Goal: Navigation & Orientation: Find specific page/section

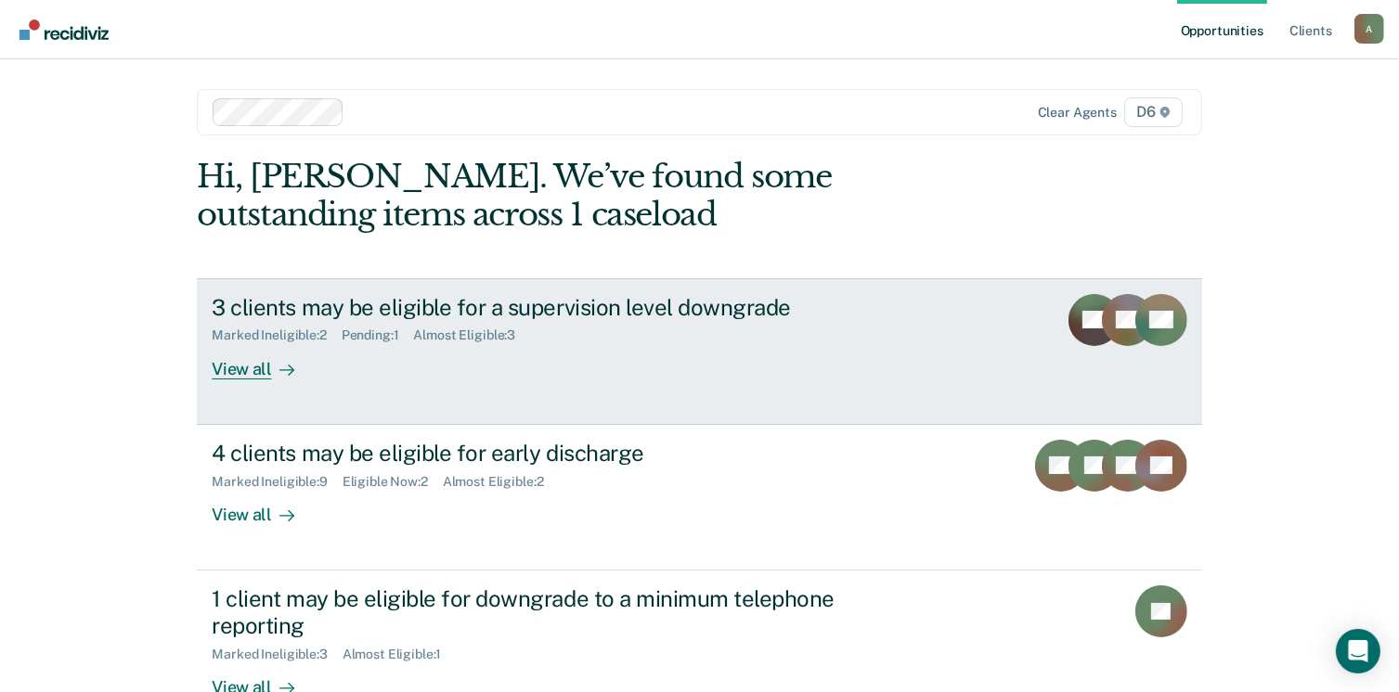
click at [237, 370] on div "View all" at bounding box center [264, 361] width 104 height 36
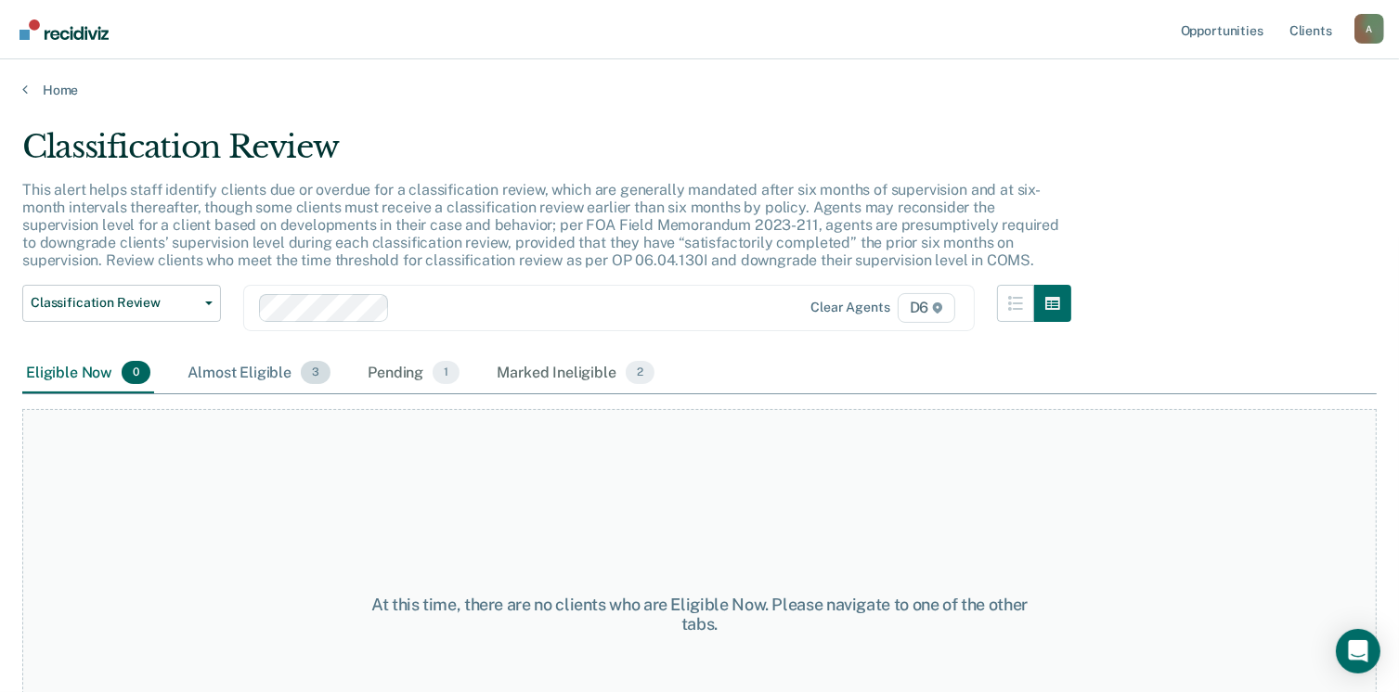
click at [264, 378] on div "Almost Eligible 3" at bounding box center [259, 374] width 150 height 41
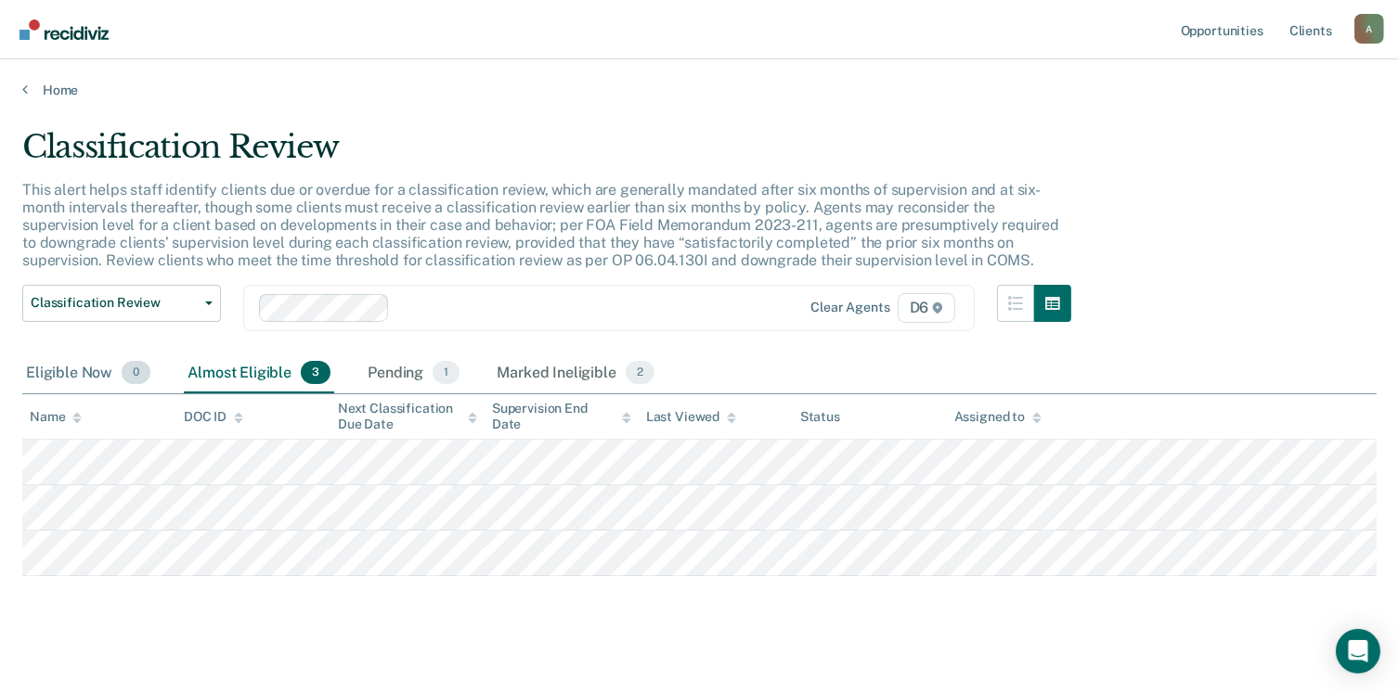
click at [78, 378] on div "Eligible Now 0" at bounding box center [88, 374] width 132 height 41
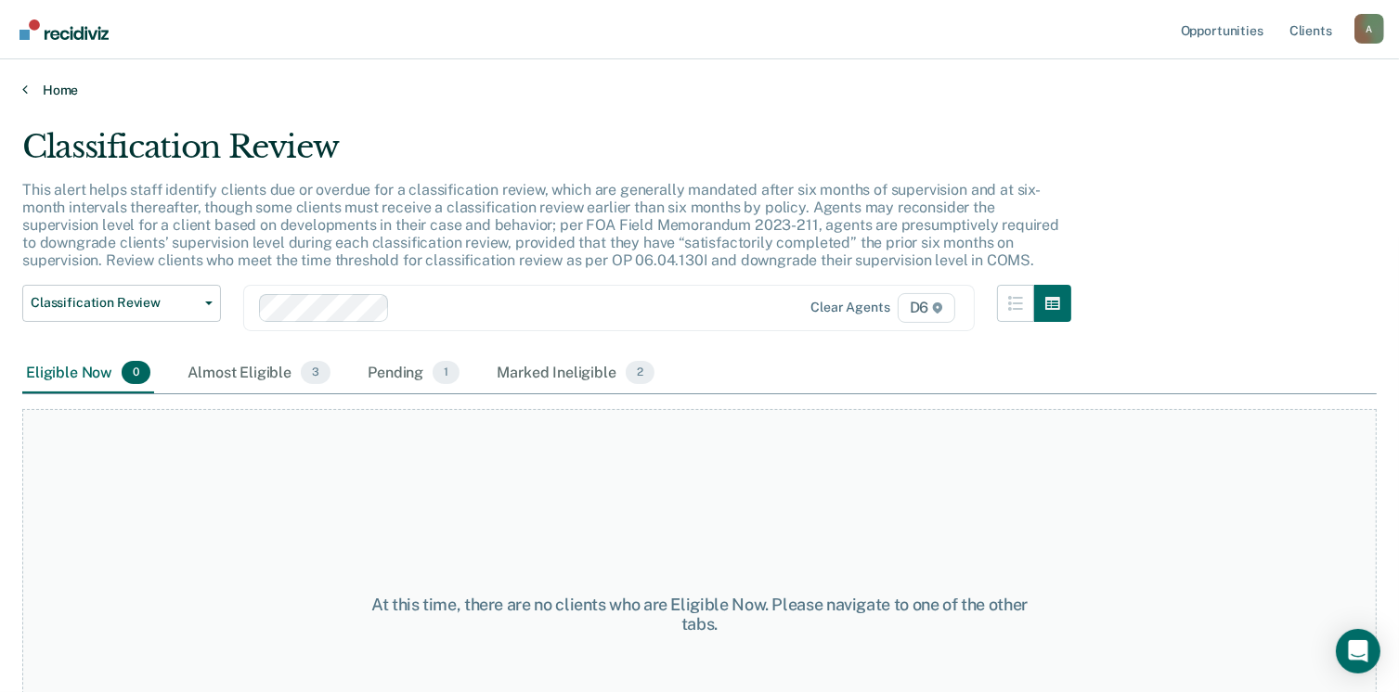
click at [53, 83] on link "Home" at bounding box center [699, 90] width 1354 height 17
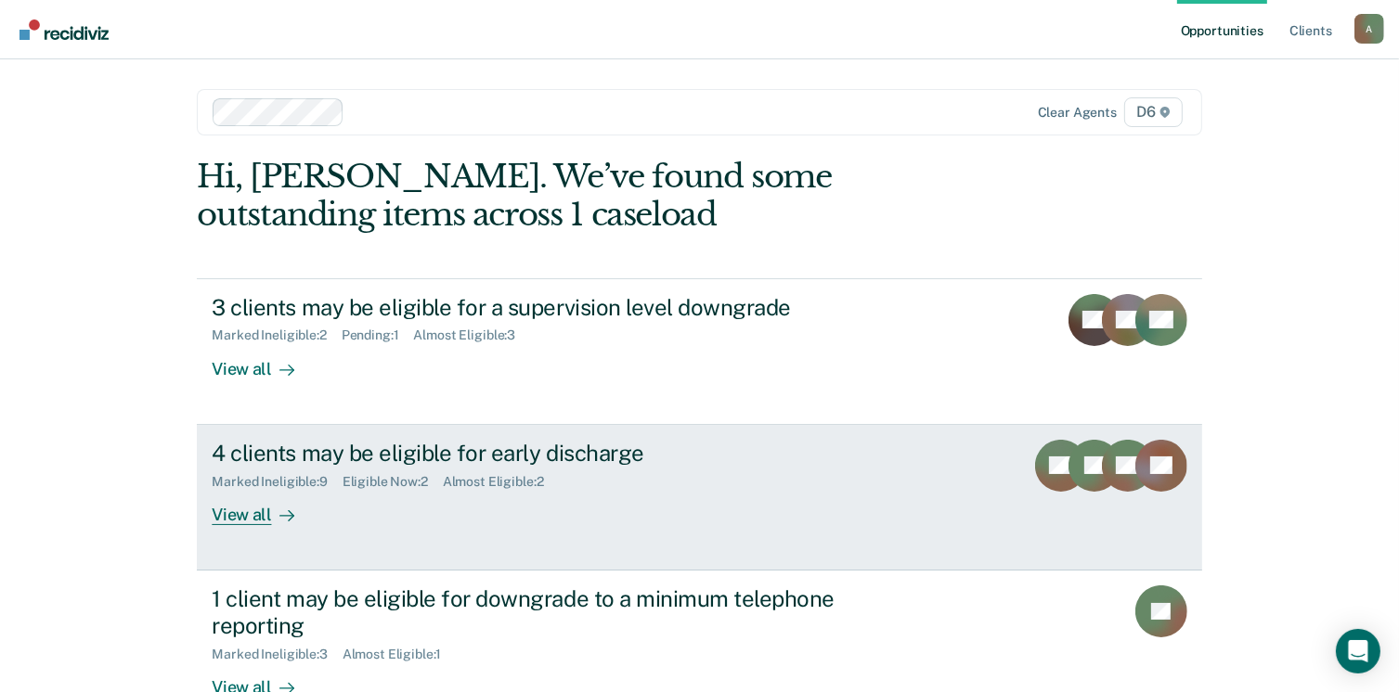
click at [245, 519] on div "View all" at bounding box center [264, 507] width 104 height 36
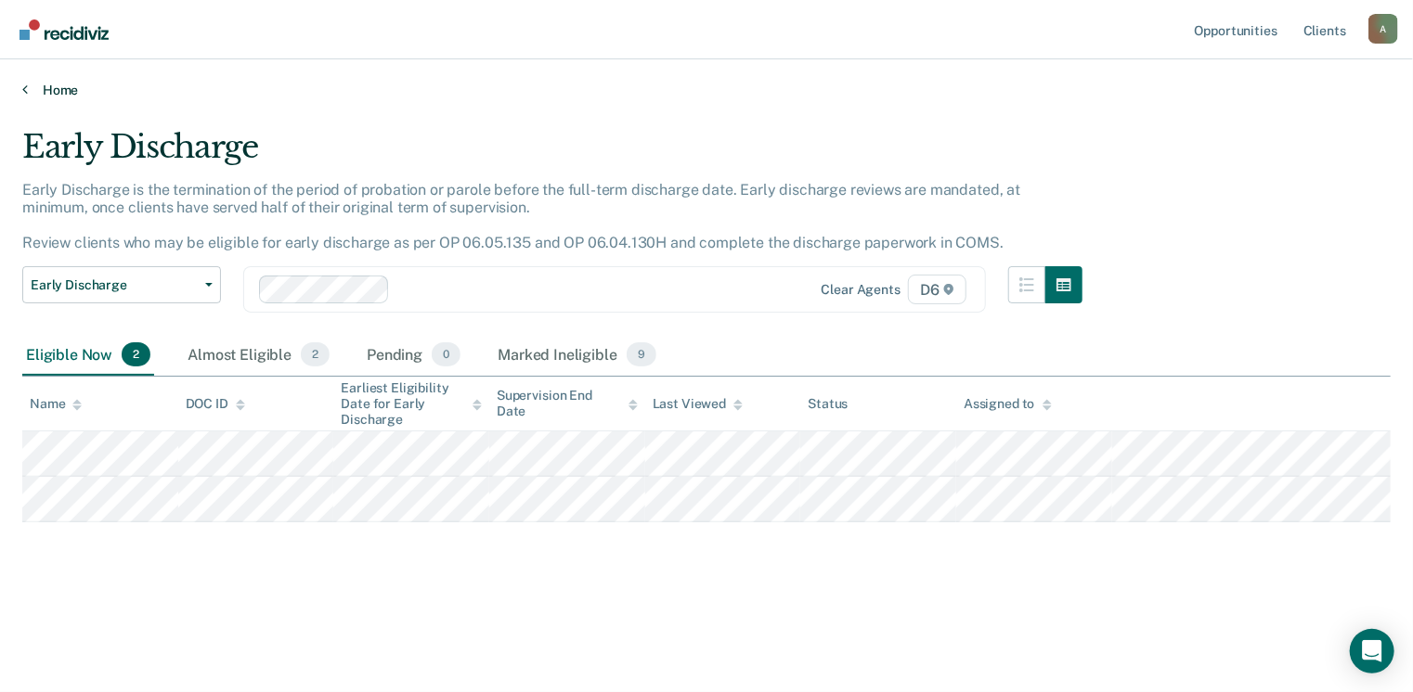
click at [42, 90] on link "Home" at bounding box center [706, 90] width 1368 height 17
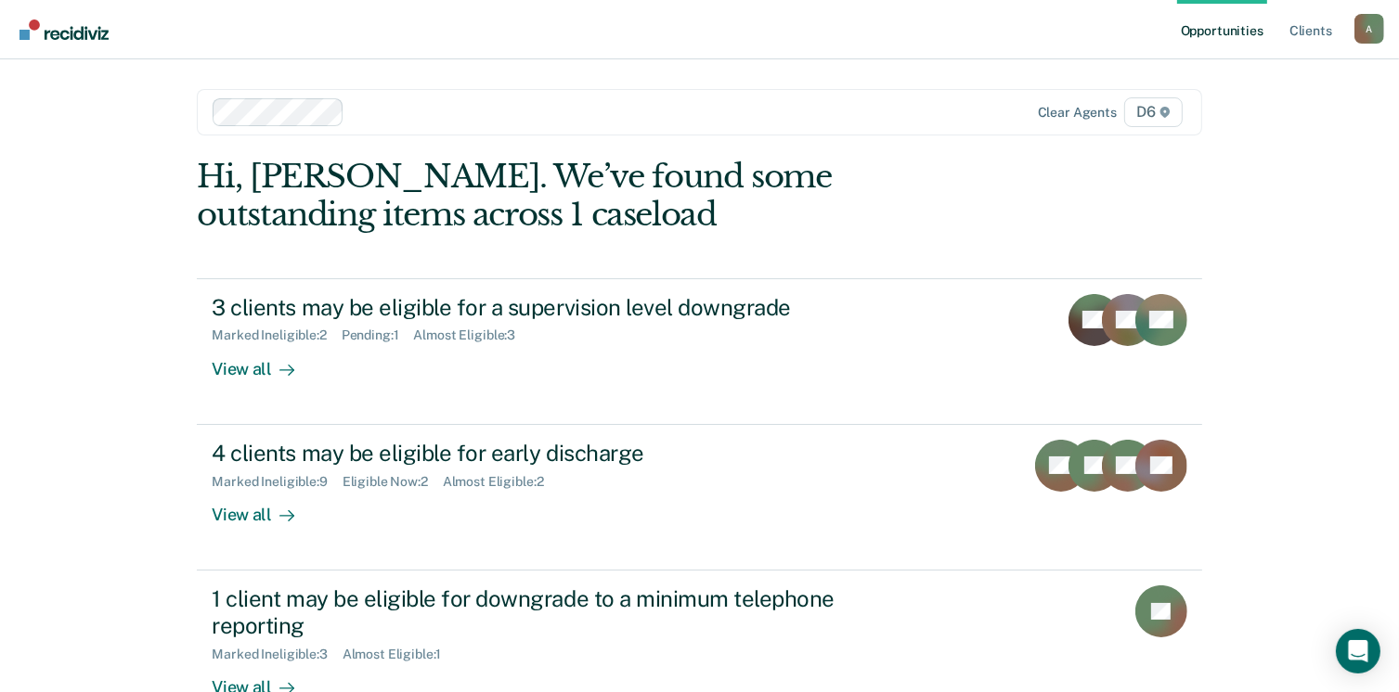
scroll to position [186, 0]
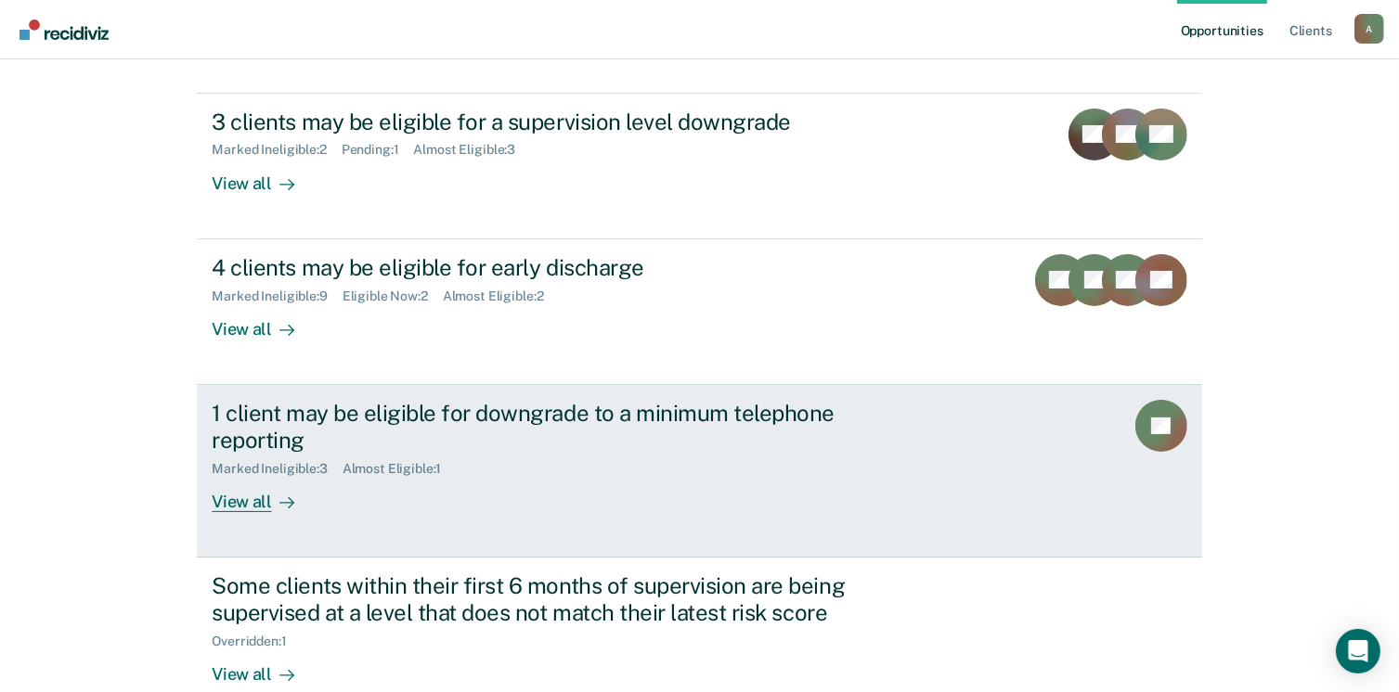
click at [239, 504] on div "View all" at bounding box center [264, 494] width 104 height 36
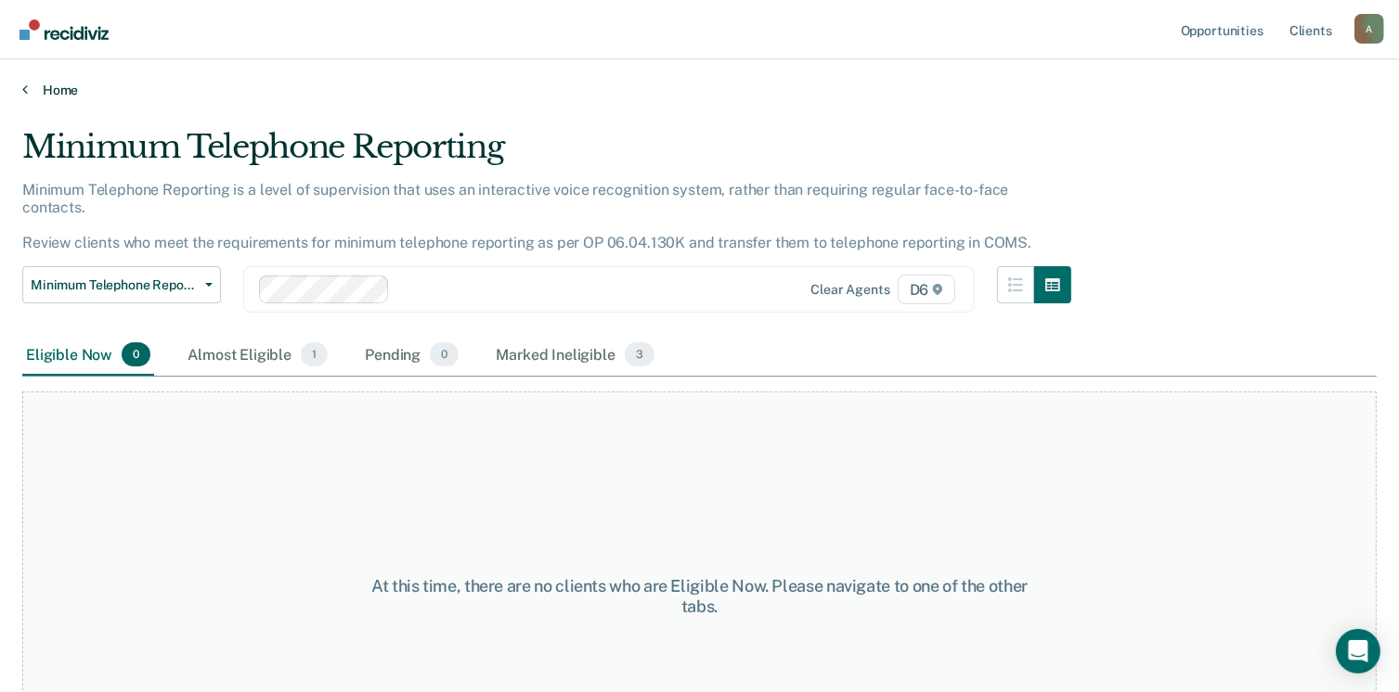
click at [52, 88] on link "Home" at bounding box center [699, 90] width 1354 height 17
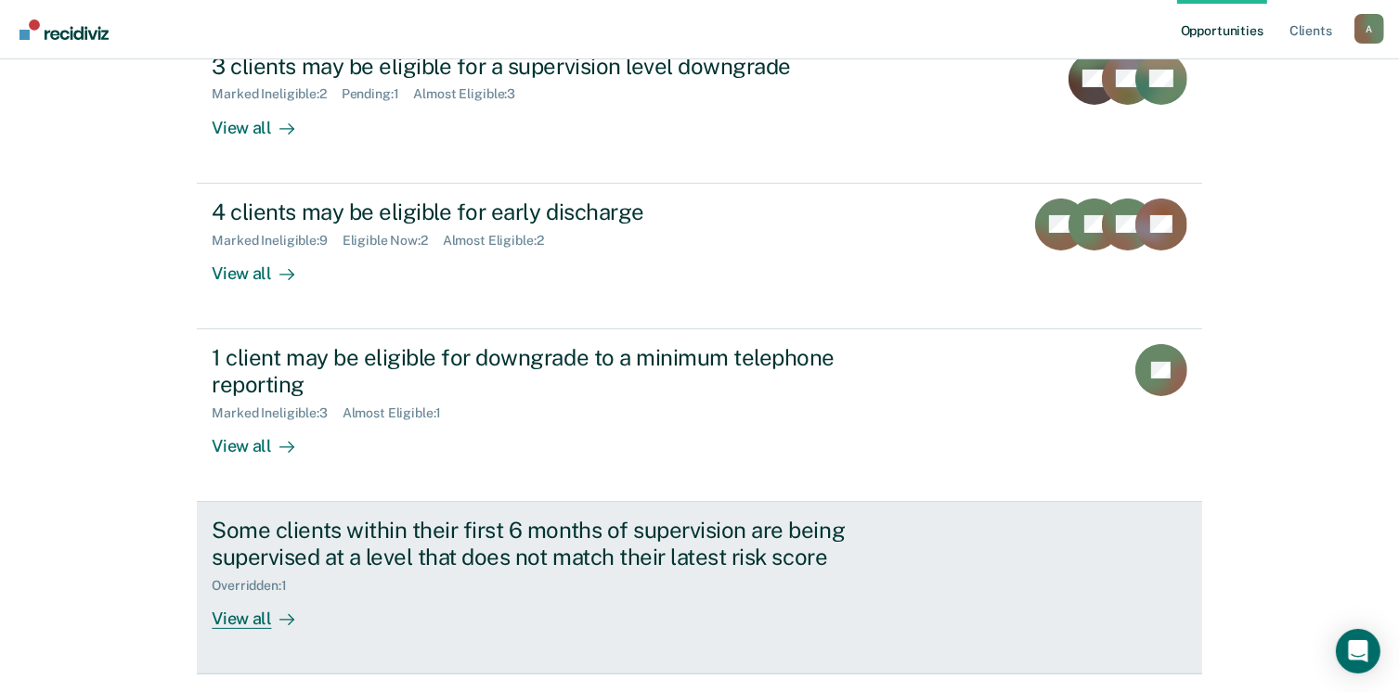
scroll to position [278, 0]
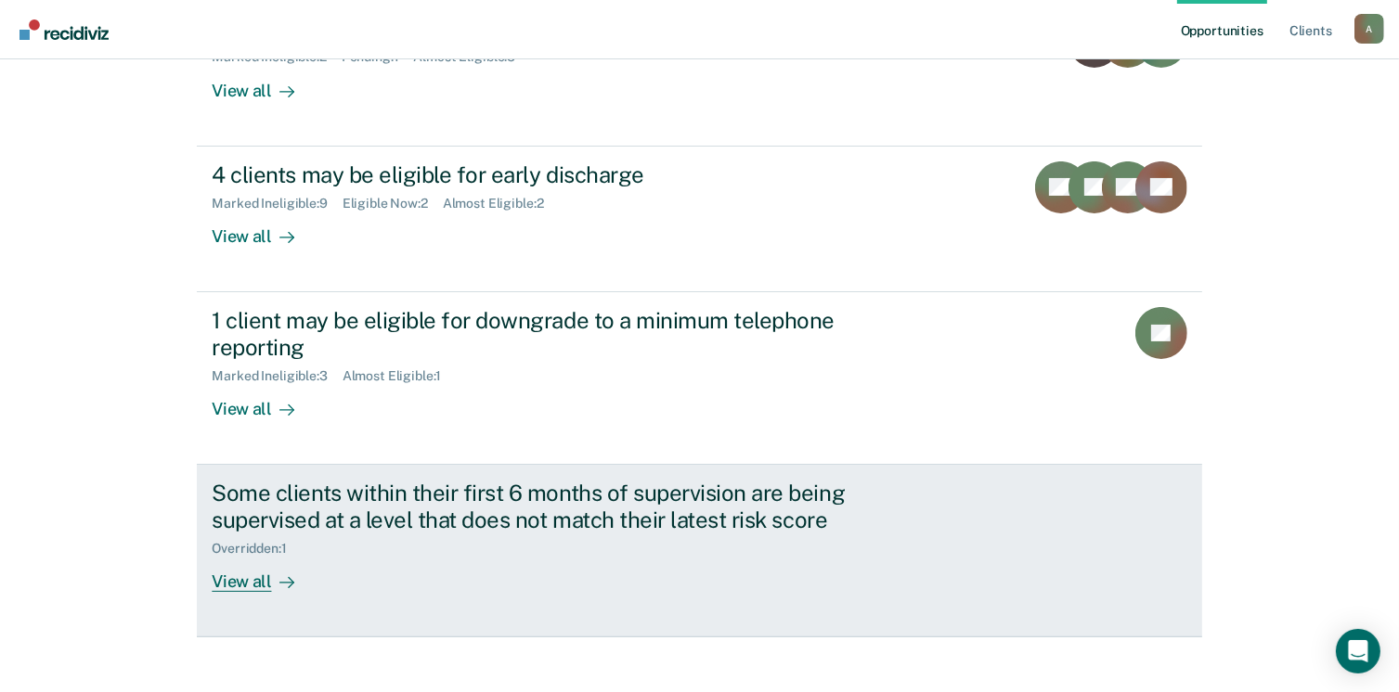
click at [232, 569] on div "View all" at bounding box center [264, 574] width 104 height 36
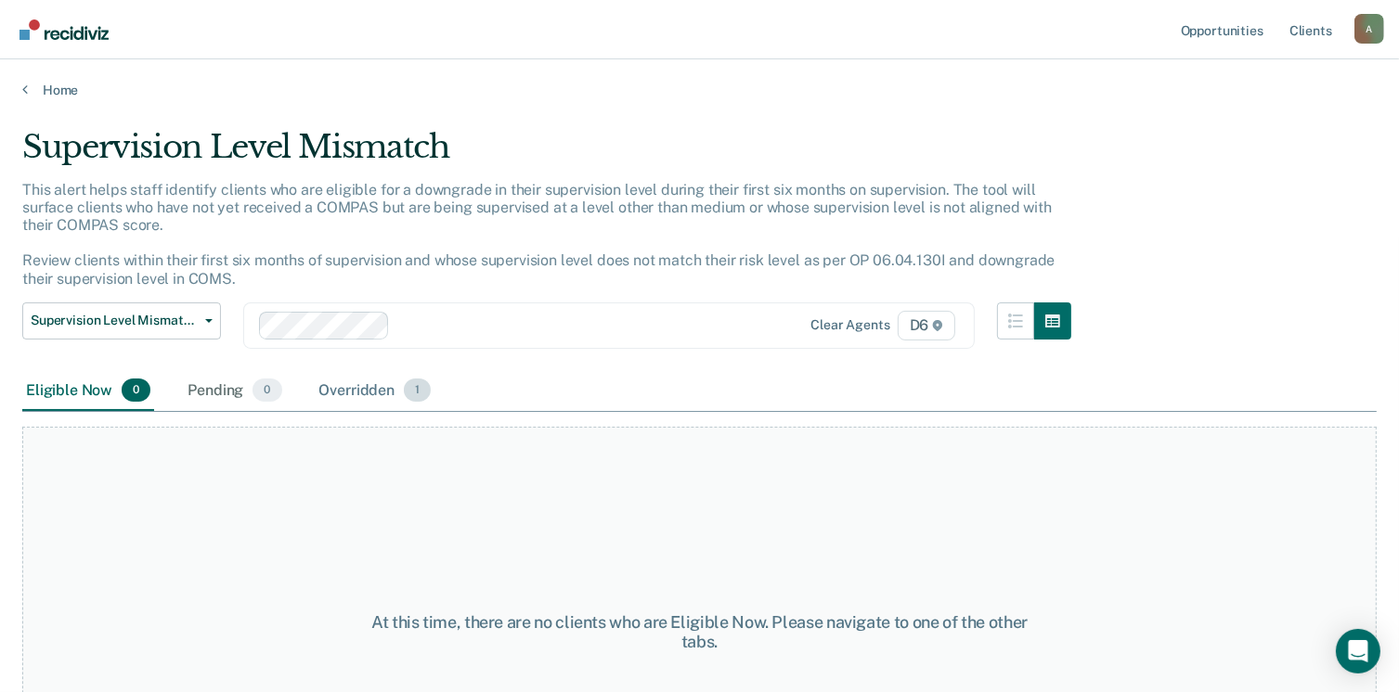
click at [368, 392] on div "Overridden 1" at bounding box center [376, 391] width 120 height 41
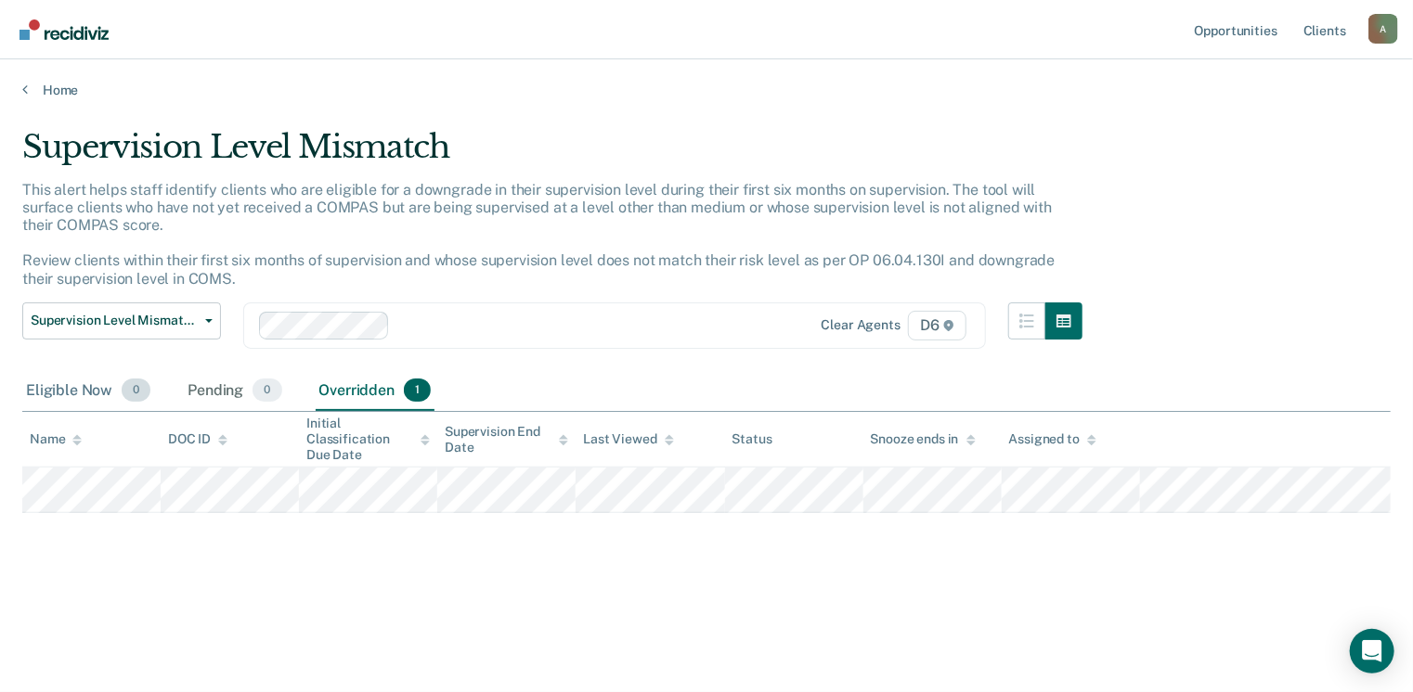
click at [62, 387] on div "Eligible Now 0" at bounding box center [88, 391] width 132 height 41
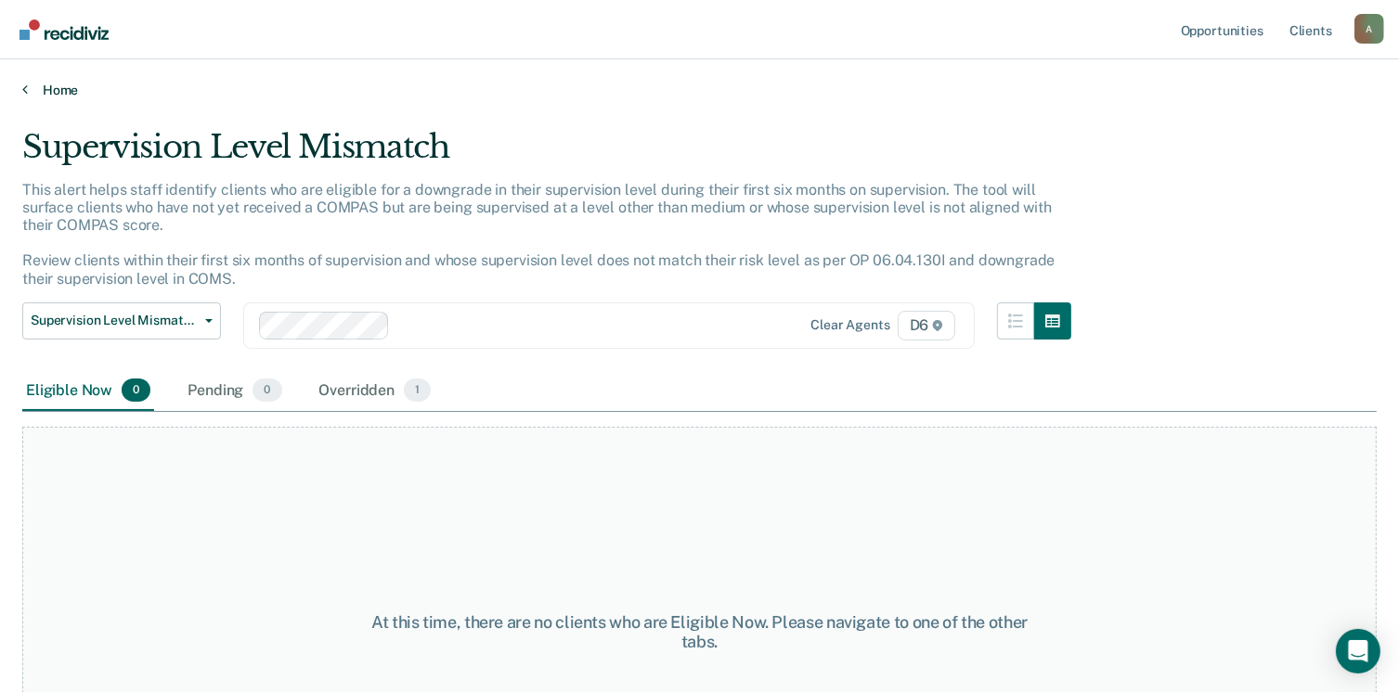
click at [45, 90] on link "Home" at bounding box center [699, 90] width 1354 height 17
